Goal: Task Accomplishment & Management: Use online tool/utility

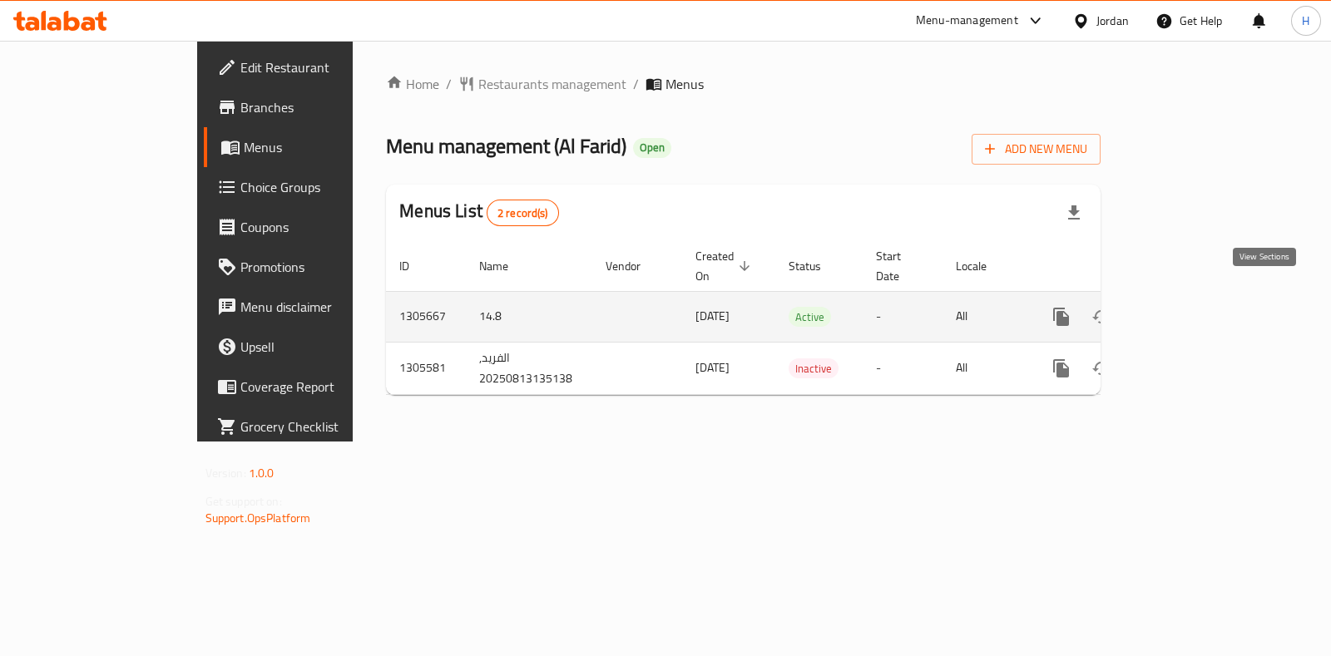
click at [1189, 309] on icon "enhanced table" at bounding box center [1181, 316] width 15 height 15
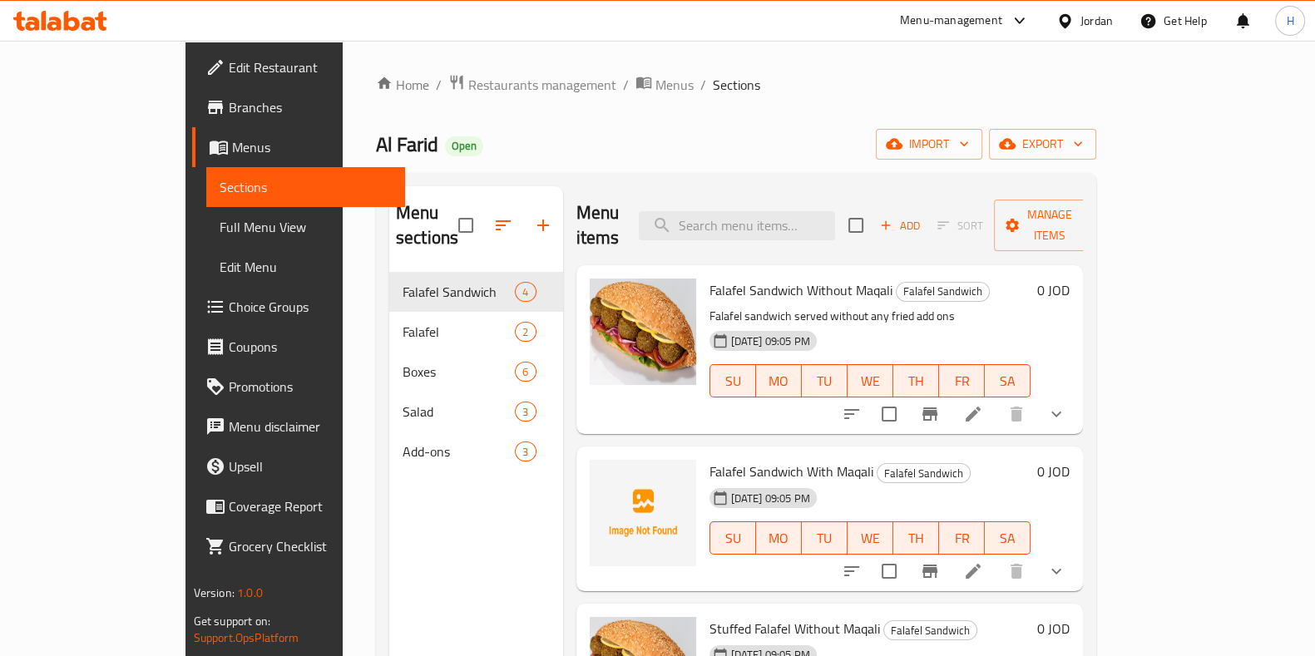
click at [996, 399] on li at bounding box center [973, 414] width 47 height 30
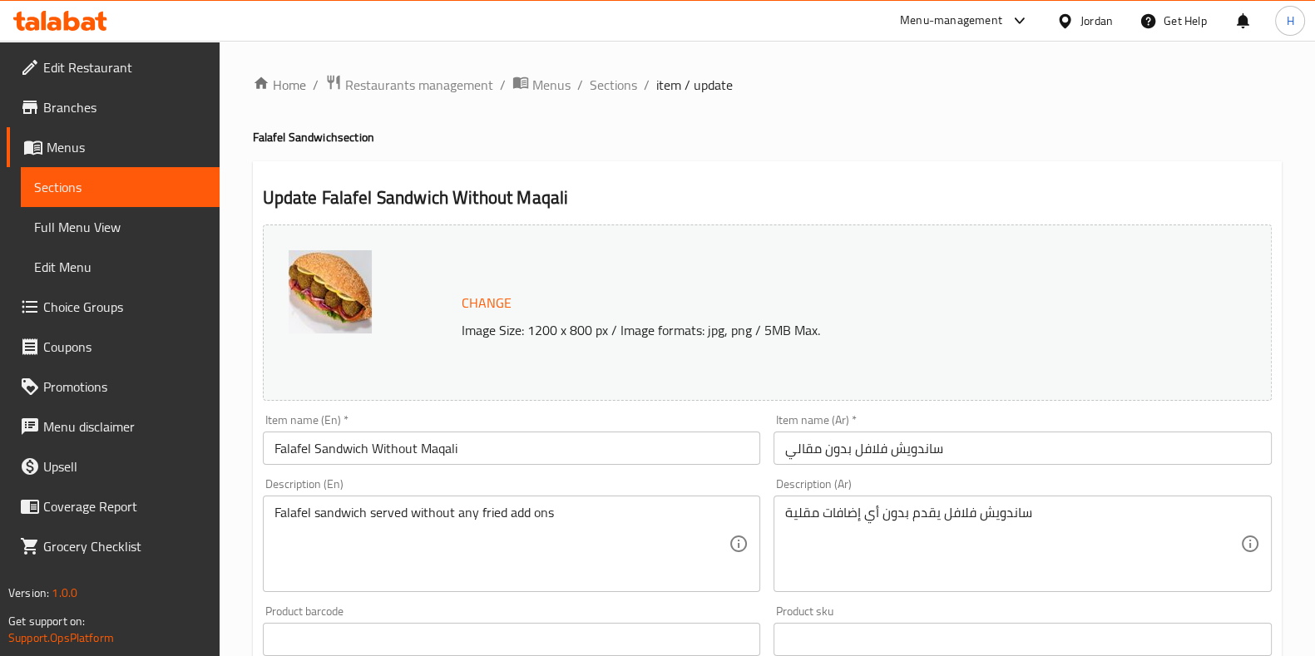
click at [572, 330] on p "Image Size: 1200 x 800 px / Image formats: jpg, png / 5MB Max." at bounding box center [814, 330] width 719 height 20
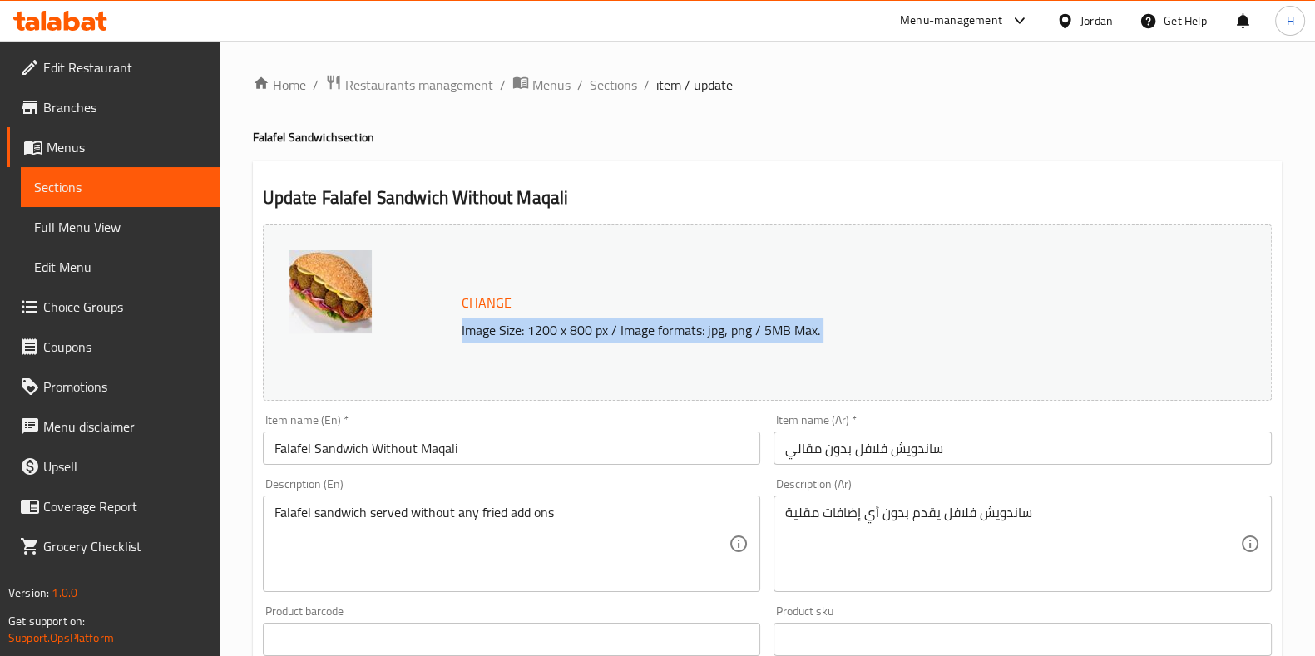
click at [572, 330] on p "Image Size: 1200 x 800 px / Image formats: jpg, png / 5MB Max." at bounding box center [814, 330] width 719 height 20
copy div "Image Size: 1200 x 800 px / Image formats: jpg, png / 5MB Max."
